Goal: Task Accomplishment & Management: Manage account settings

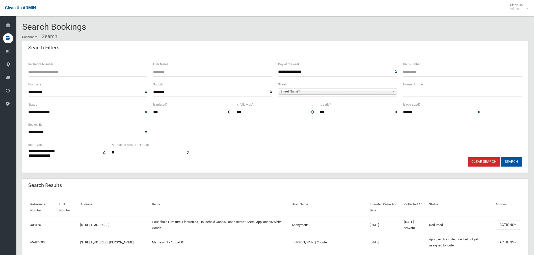
select select
click at [407, 93] on input "text" at bounding box center [462, 92] width 119 height 9
click at [108, 72] on input "Reference Number" at bounding box center [87, 71] width 119 height 9
type input "*******"
click at [501, 157] on button "Search" at bounding box center [511, 161] width 21 height 9
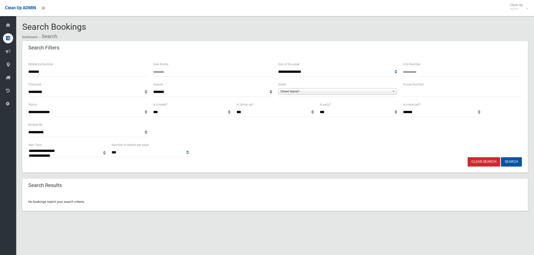
select select
click at [56, 73] on input "*******" at bounding box center [87, 71] width 119 height 9
type input "*****"
click at [501, 157] on button "Search" at bounding box center [511, 161] width 21 height 9
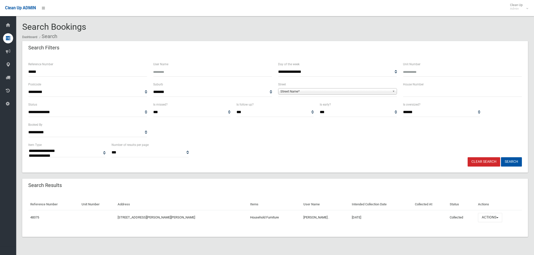
select select
click at [34, 71] on input "*****" at bounding box center [87, 71] width 119 height 9
type input "******"
click at [510, 160] on button "Search" at bounding box center [511, 161] width 21 height 9
select select
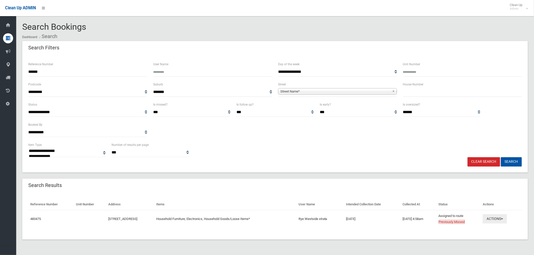
click at [503, 220] on button "Actions" at bounding box center [495, 219] width 24 height 9
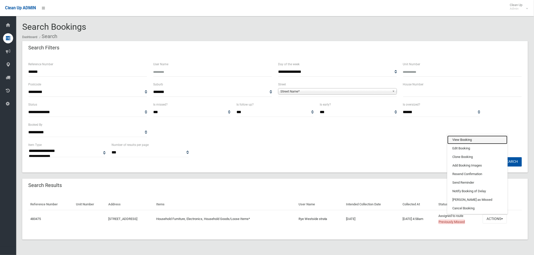
click at [465, 140] on link "View Booking" at bounding box center [477, 140] width 60 height 9
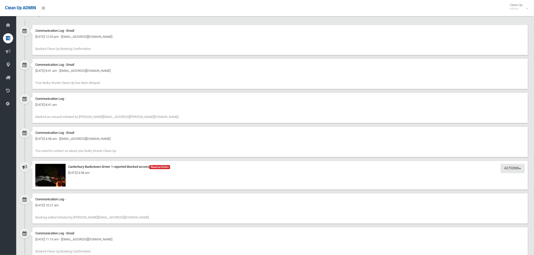
scroll to position [561, 0]
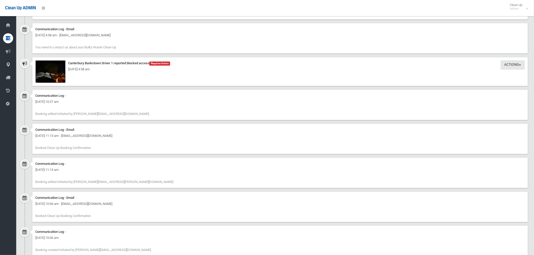
click at [58, 76] on img at bounding box center [50, 71] width 30 height 23
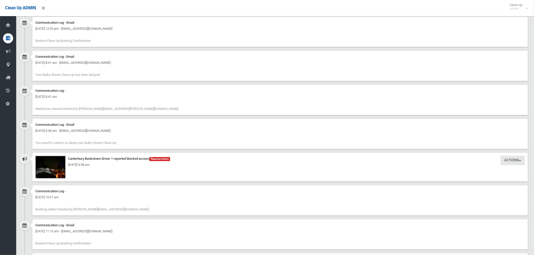
scroll to position [462, 0]
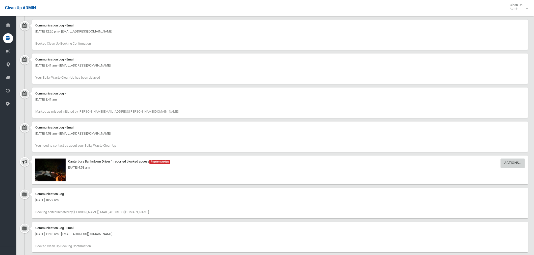
click at [513, 164] on button "Actions" at bounding box center [513, 163] width 24 height 9
click at [511, 165] on div "[DATE] 4:58 am" at bounding box center [280, 168] width 490 height 6
click at [47, 171] on div "[DATE] 4:58 am" at bounding box center [280, 168] width 490 height 6
click at [55, 171] on img at bounding box center [50, 170] width 30 height 23
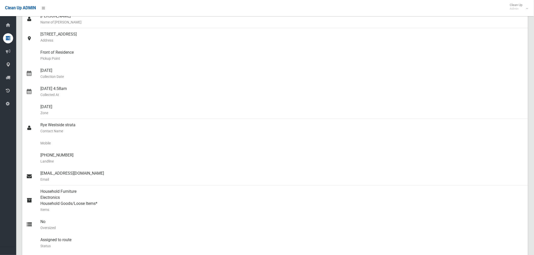
scroll to position [0, 0]
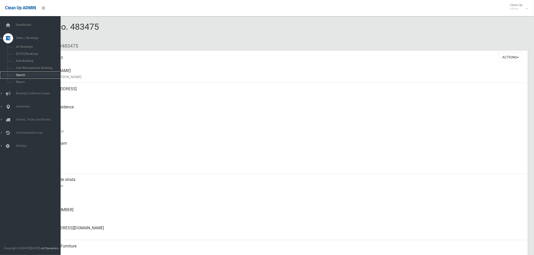
click at [27, 74] on span "Search" at bounding box center [37, 75] width 46 height 4
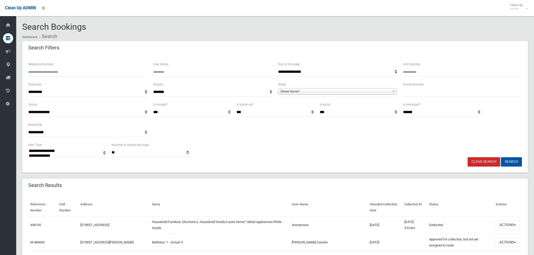
select select
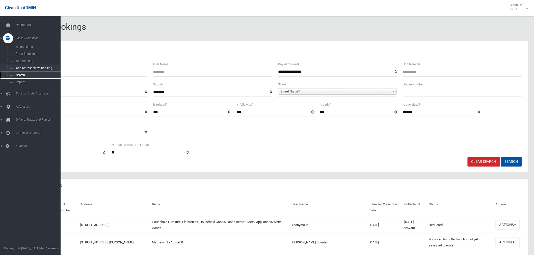
drag, startPoint x: 20, startPoint y: 73, endPoint x: 24, endPoint y: 67, distance: 7.2
click at [20, 73] on link "Search" at bounding box center [32, 75] width 65 height 7
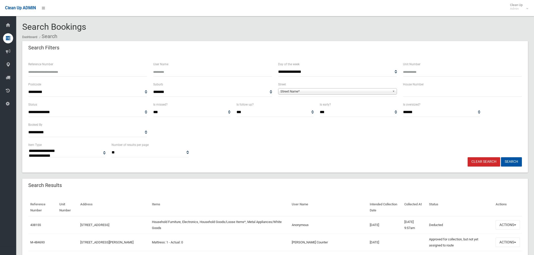
select select
click at [418, 93] on input "text" at bounding box center [462, 92] width 119 height 9
type input "****"
click at [338, 92] on span "Street Name*" at bounding box center [335, 92] width 110 height 6
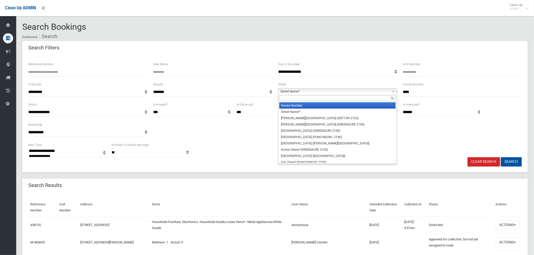
click at [305, 99] on input "text" at bounding box center [337, 98] width 116 height 6
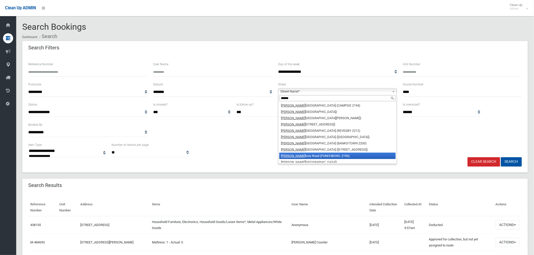
type input "******"
click at [335, 154] on li "Canter bury Road (PUNCHBOWL 2196)" at bounding box center [337, 156] width 116 height 6
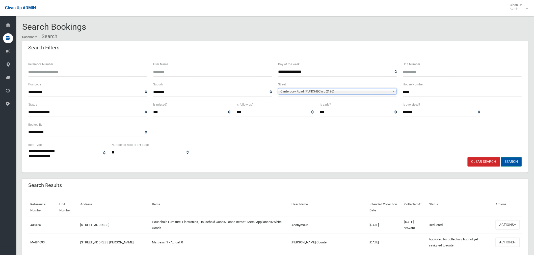
click at [515, 161] on button "Search" at bounding box center [511, 161] width 21 height 9
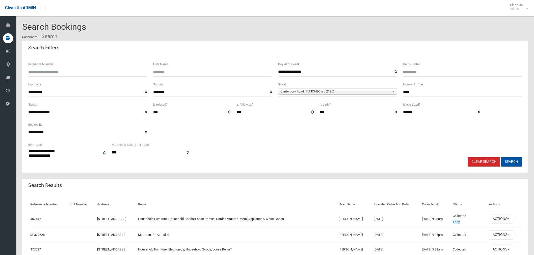
select select
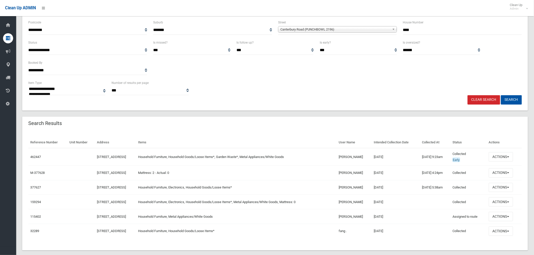
scroll to position [70, 0]
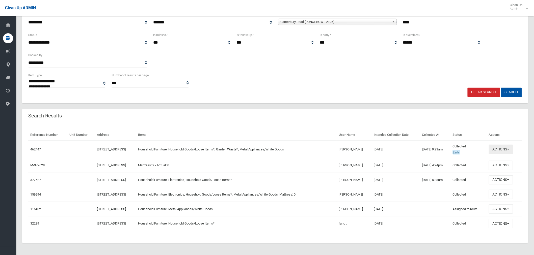
click at [503, 148] on button "Actions" at bounding box center [501, 149] width 24 height 9
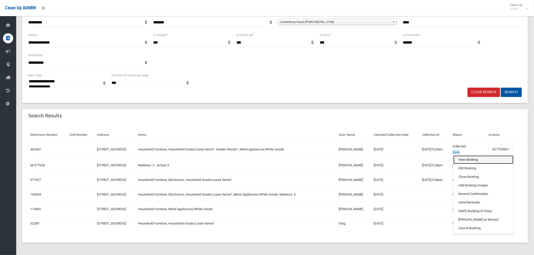
click at [484, 161] on link "View Booking" at bounding box center [484, 160] width 60 height 9
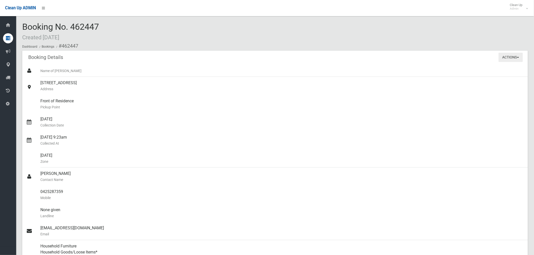
click at [512, 59] on button "Actions" at bounding box center [511, 57] width 24 height 9
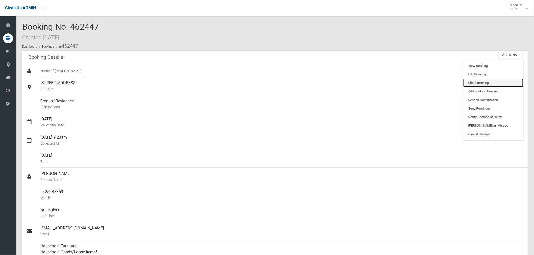
click at [490, 82] on link "Clone Booking" at bounding box center [493, 83] width 60 height 9
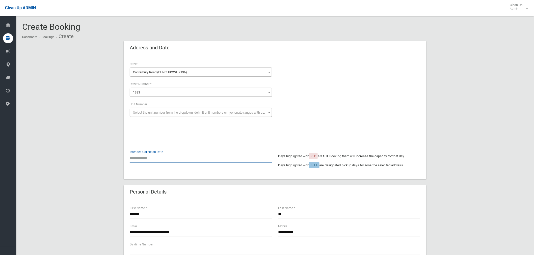
click at [145, 158] on input "text" at bounding box center [201, 157] width 142 height 9
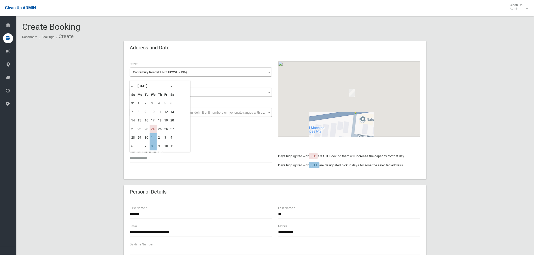
click at [153, 137] on td "1" at bounding box center [153, 138] width 7 height 9
type input "**********"
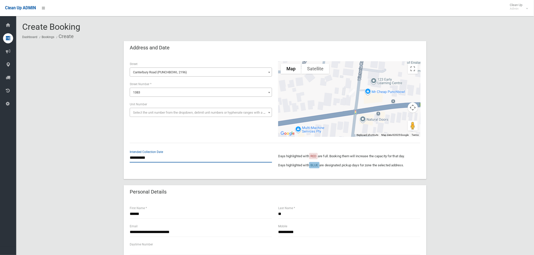
click at [146, 160] on input "**********" at bounding box center [201, 157] width 142 height 9
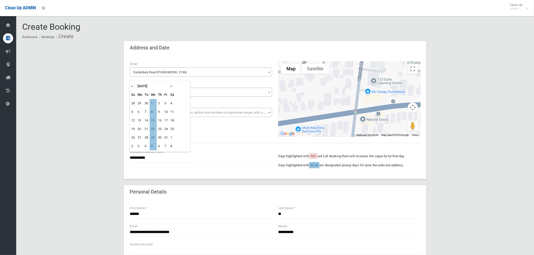
click at [133, 86] on th "«" at bounding box center [133, 86] width 6 height 9
click at [152, 137] on td "1" at bounding box center [153, 138] width 7 height 9
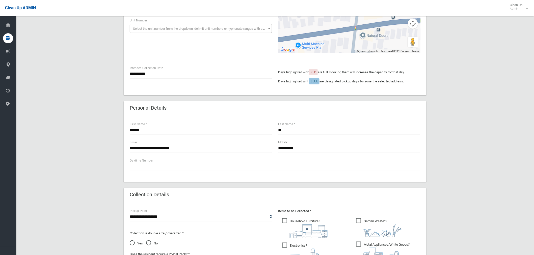
scroll to position [140, 0]
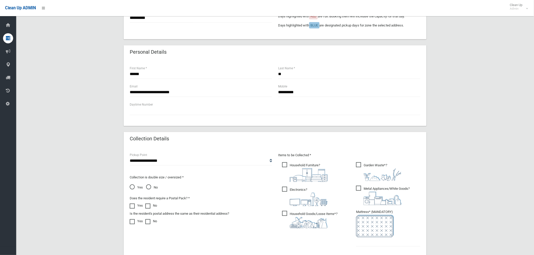
drag, startPoint x: 283, startPoint y: 189, endPoint x: 340, endPoint y: 192, distance: 57.4
click at [283, 189] on span "Electronics ?" at bounding box center [304, 196] width 45 height 19
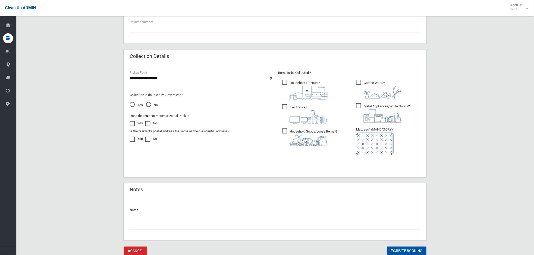
scroll to position [241, 0]
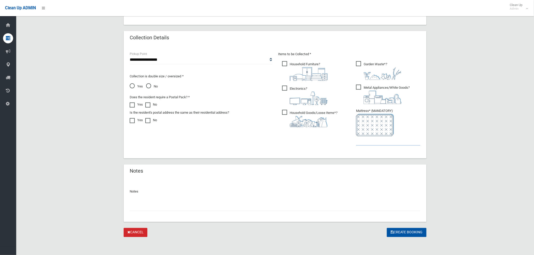
click at [372, 141] on input "text" at bounding box center [388, 141] width 64 height 9
type input "*"
click at [420, 230] on button "Create Booking" at bounding box center [407, 232] width 40 height 9
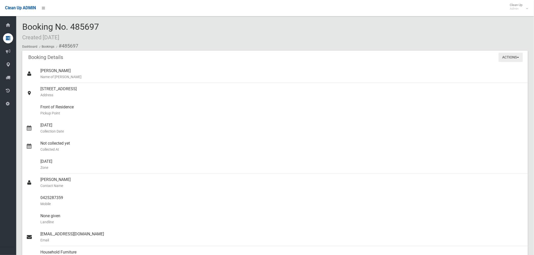
click at [506, 60] on button "Actions" at bounding box center [511, 57] width 24 height 9
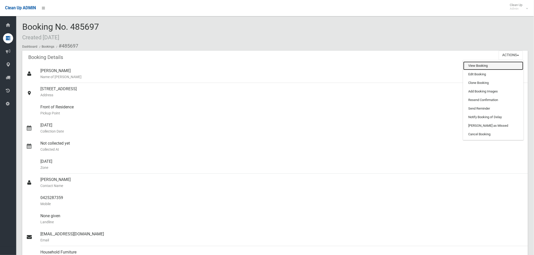
click at [480, 67] on link "View Booking" at bounding box center [493, 66] width 60 height 9
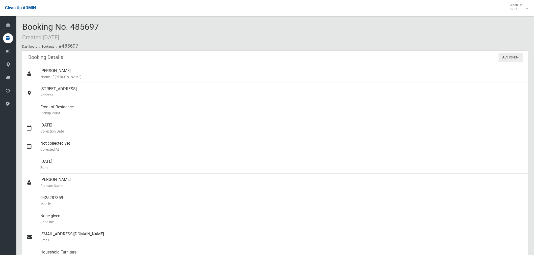
click at [517, 58] on button "Actions" at bounding box center [511, 57] width 24 height 9
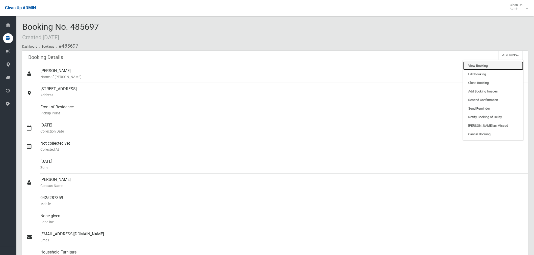
click at [489, 67] on link "View Booking" at bounding box center [493, 66] width 60 height 9
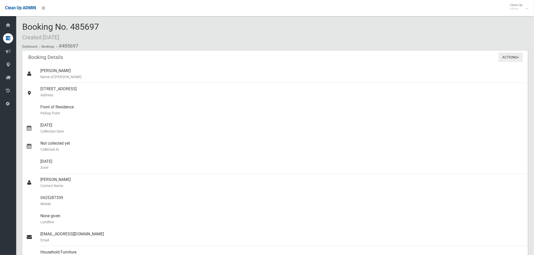
click at [499, 57] on button "Actions" at bounding box center [511, 57] width 24 height 9
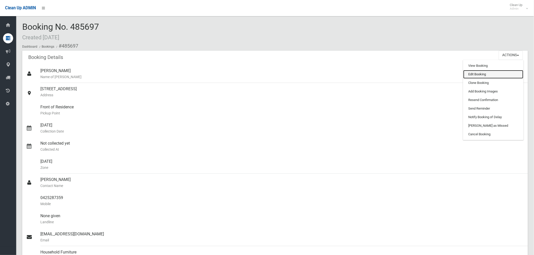
click at [474, 75] on link "Edit Booking" at bounding box center [493, 74] width 60 height 9
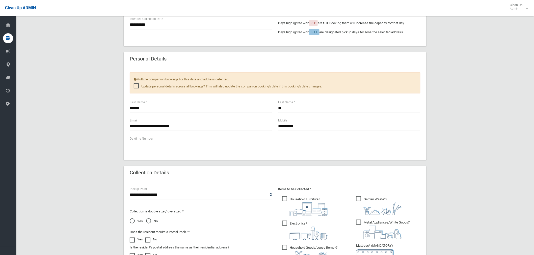
scroll to position [280, 0]
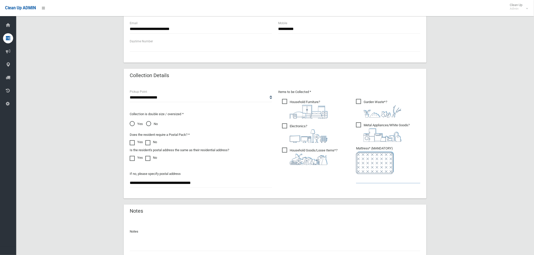
click at [377, 175] on input "text" at bounding box center [388, 178] width 64 height 9
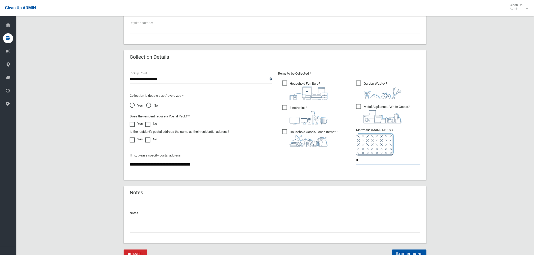
scroll to position [321, 0]
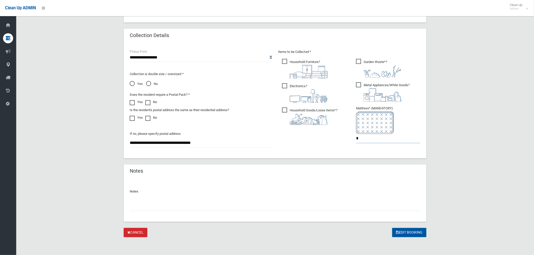
type input "*"
click at [404, 233] on button "Edit Booking" at bounding box center [409, 232] width 34 height 9
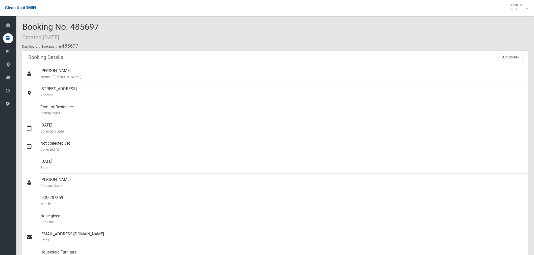
click at [168, 42] on ol "Dashboard Bookings #485697" at bounding box center [275, 45] width 506 height 9
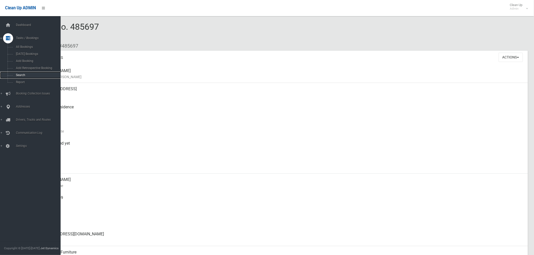
click at [24, 78] on link "Search" at bounding box center [32, 75] width 65 height 7
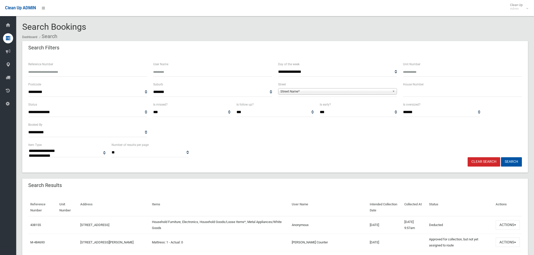
select select
click at [446, 90] on input "text" at bounding box center [462, 92] width 119 height 9
type input "**"
click at [288, 90] on span "Street Name*" at bounding box center [335, 92] width 110 height 6
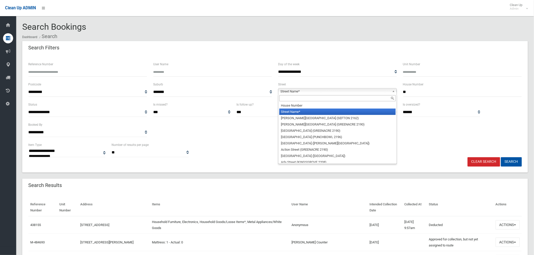
click at [286, 99] on input "text" at bounding box center [337, 98] width 116 height 6
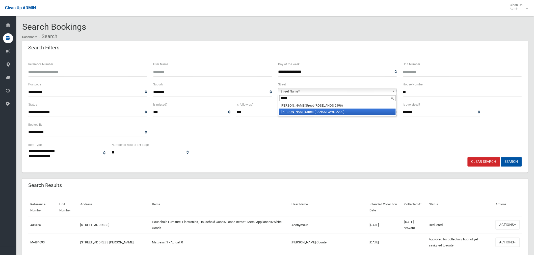
type input "*****"
click at [300, 115] on li "Bower Street (BANKSTOWN 2200)" at bounding box center [337, 112] width 116 height 6
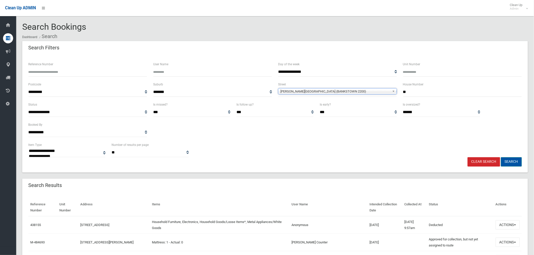
click at [512, 164] on button "Search" at bounding box center [511, 161] width 21 height 9
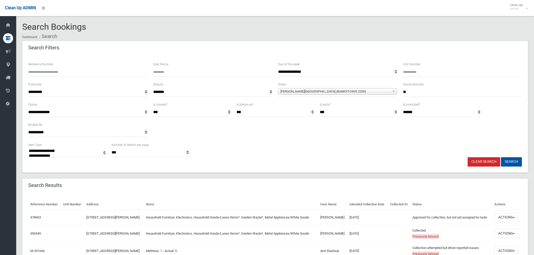
select select
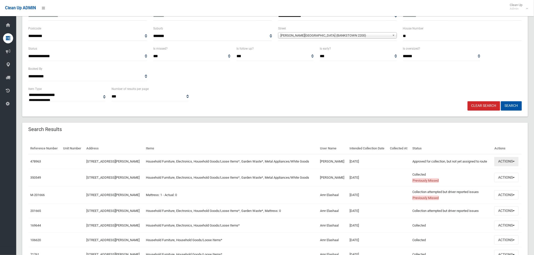
click at [505, 161] on button "Actions" at bounding box center [506, 161] width 24 height 9
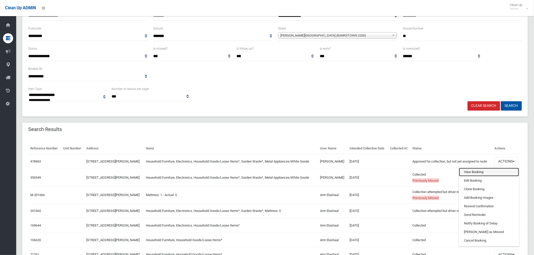
click at [483, 171] on link "View Booking" at bounding box center [489, 172] width 60 height 9
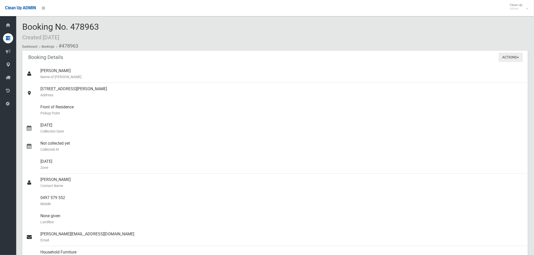
drag, startPoint x: 509, startPoint y: 59, endPoint x: 501, endPoint y: 63, distance: 9.5
click at [509, 59] on button "Actions" at bounding box center [511, 57] width 24 height 9
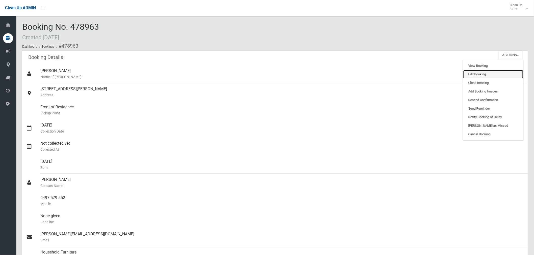
click at [486, 74] on link "Edit Booking" at bounding box center [493, 74] width 60 height 9
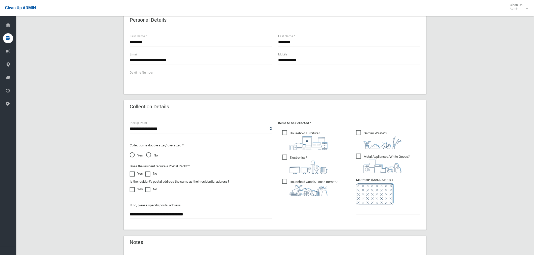
scroll to position [224, 0]
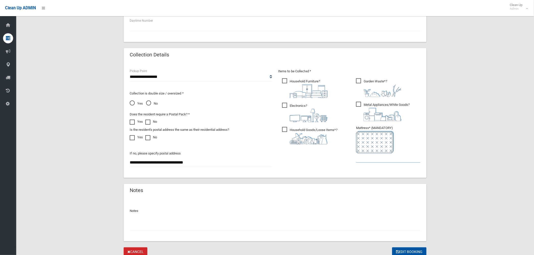
click at [368, 158] on input "text" at bounding box center [388, 158] width 64 height 9
type input "*"
click at [153, 225] on input "text" at bounding box center [275, 226] width 291 height 9
type input "**********"
click at [371, 157] on input "*" at bounding box center [388, 158] width 64 height 9
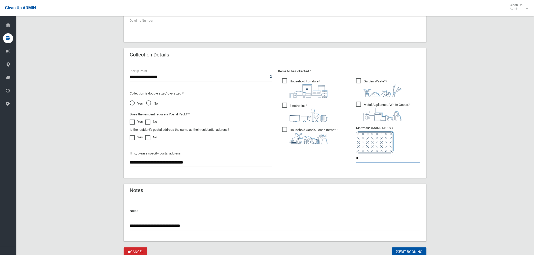
type input "*"
click at [204, 225] on input "**********" at bounding box center [275, 226] width 291 height 9
drag, startPoint x: 217, startPoint y: 226, endPoint x: 219, endPoint y: 225, distance: 2.7
click at [219, 225] on input "**********" at bounding box center [275, 226] width 291 height 9
click at [363, 223] on input "**********" at bounding box center [275, 226] width 291 height 9
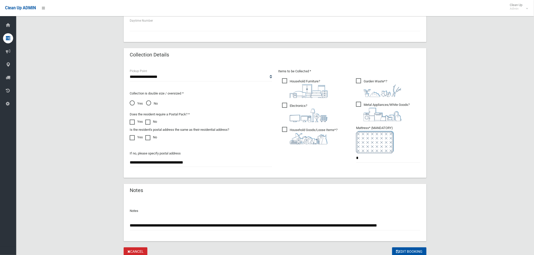
scroll to position [0, 4]
type input "**********"
click at [421, 251] on button "Edit Booking" at bounding box center [409, 252] width 34 height 9
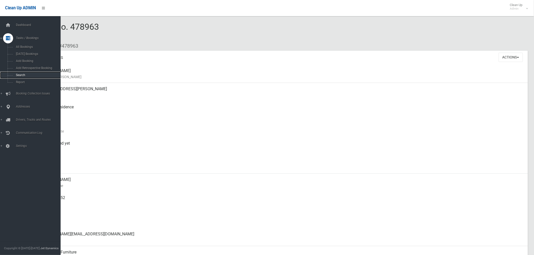
click at [21, 73] on link "Search" at bounding box center [32, 75] width 65 height 7
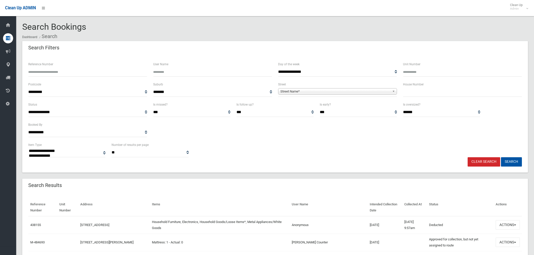
select select
